Goal: Task Accomplishment & Management: Use online tool/utility

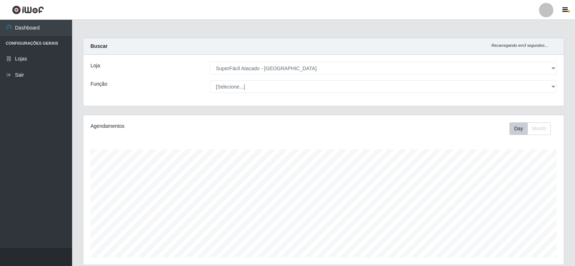
select select "504"
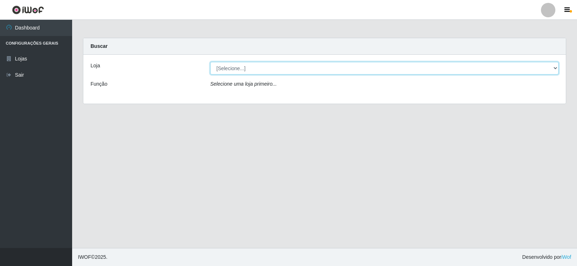
click at [232, 70] on select "[Selecione...] SuperFácil Atacado - Nova Betânia" at bounding box center [384, 68] width 348 height 13
select select "504"
click at [210, 62] on select "[Selecione...] SuperFácil Atacado - Nova Betânia" at bounding box center [384, 68] width 348 height 13
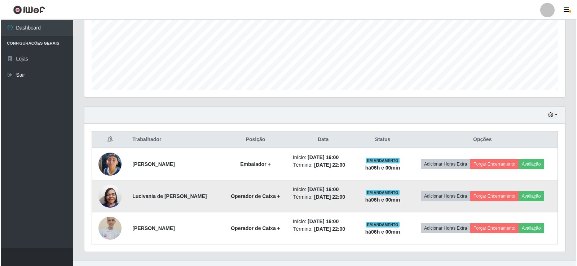
scroll to position [180, 0]
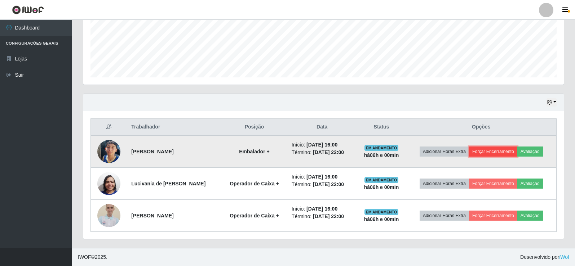
click at [502, 152] on button "Forçar Encerramento" at bounding box center [493, 152] width 48 height 10
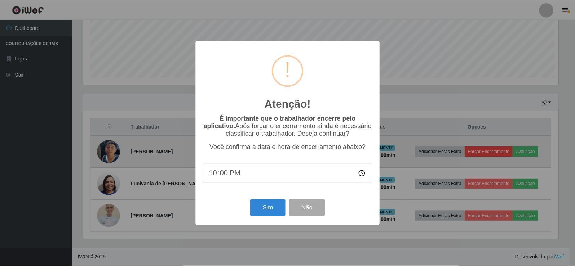
scroll to position [150, 477]
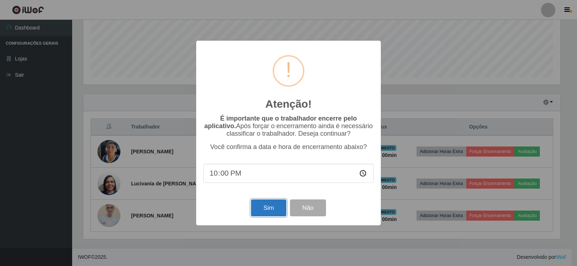
click at [263, 209] on button "Sim" at bounding box center [268, 208] width 35 height 17
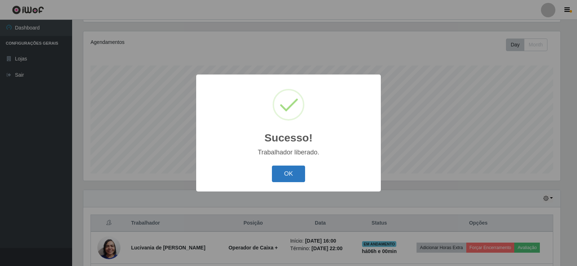
click at [285, 172] on button "OK" at bounding box center [289, 174] width 34 height 17
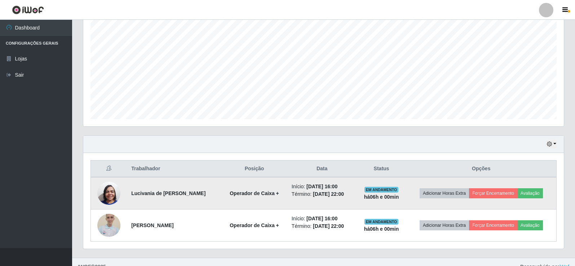
scroll to position [148, 0]
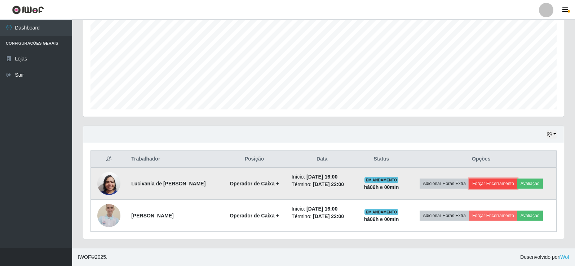
click at [483, 184] on button "Forçar Encerramento" at bounding box center [493, 184] width 48 height 10
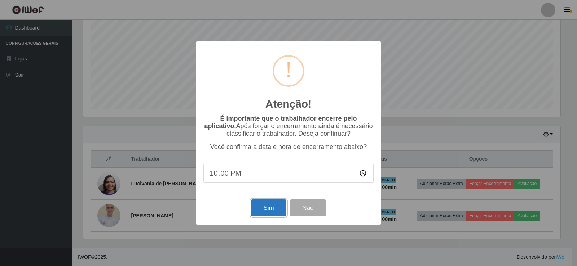
click at [272, 208] on button "Sim" at bounding box center [268, 208] width 35 height 17
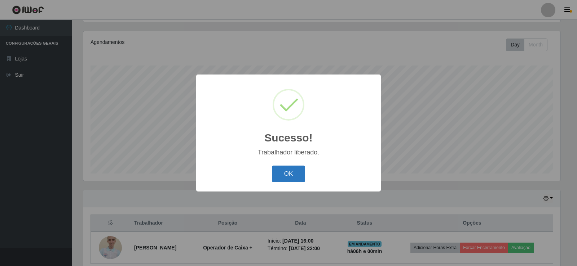
click at [293, 178] on button "OK" at bounding box center [289, 174] width 34 height 17
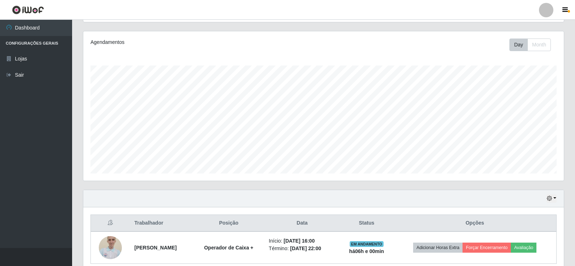
scroll to position [116, 0]
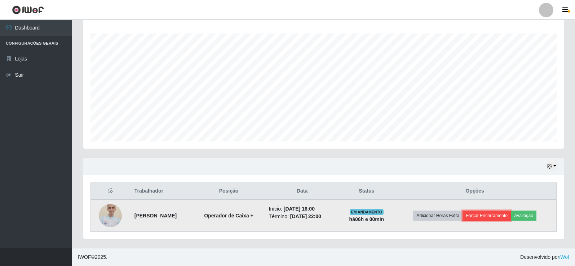
click at [492, 217] on button "Forçar Encerramento" at bounding box center [487, 216] width 48 height 10
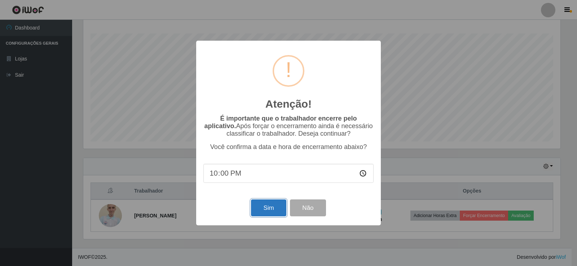
click at [267, 209] on button "Sim" at bounding box center [268, 208] width 35 height 17
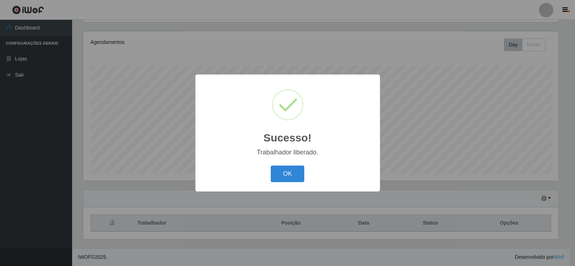
scroll to position [0, 0]
click at [291, 179] on button "OK" at bounding box center [289, 174] width 34 height 17
